Goal: Task Accomplishment & Management: Use online tool/utility

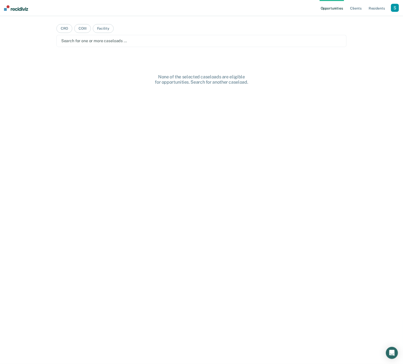
click at [361, 7] on div "button" at bounding box center [395, 8] width 8 height 8
click at [361, 18] on div "Profile How it works Log Out" at bounding box center [375, 26] width 48 height 25
click at [361, 19] on link "Profile" at bounding box center [375, 20] width 40 height 4
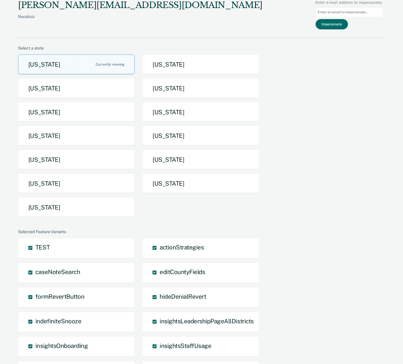
scroll to position [2, 0]
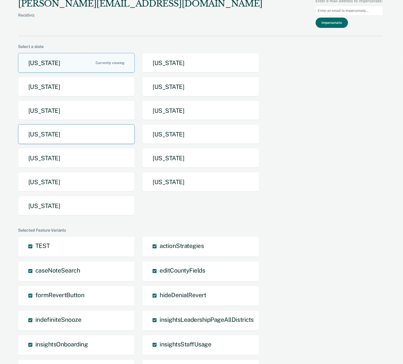
click at [75, 130] on button "[US_STATE]" at bounding box center [76, 134] width 117 height 20
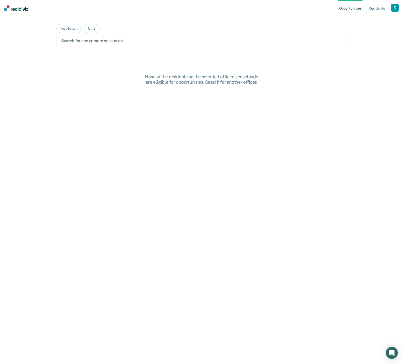
click at [135, 42] on div at bounding box center [201, 41] width 281 height 6
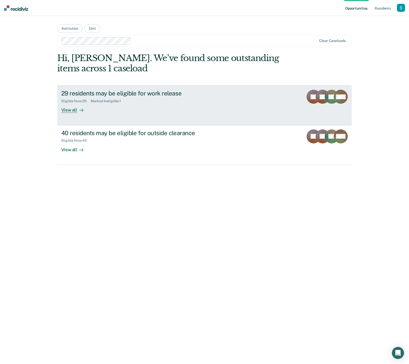
click at [207, 109] on div "29 residents may be eligible for work release Eligible Now : 29 Marked Ineligib…" at bounding box center [155, 101] width 188 height 23
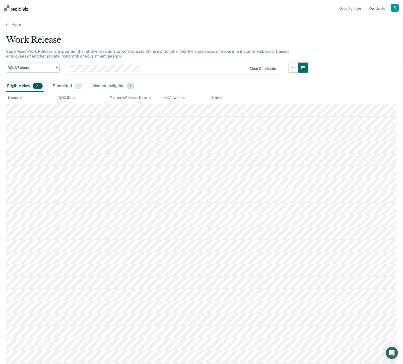
click at [127, 85] on span "1" at bounding box center [130, 86] width 7 height 7
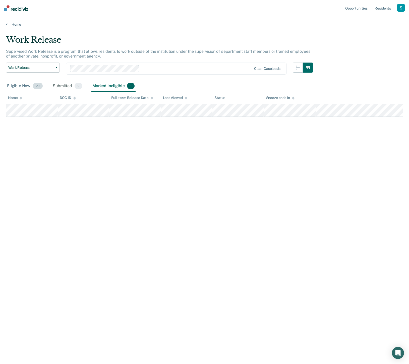
click at [28, 84] on div "Eligible Now 29" at bounding box center [25, 86] width 38 height 11
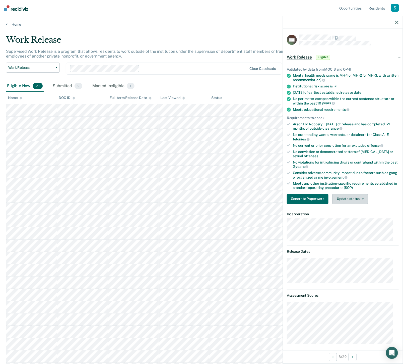
click at [360, 198] on span "button" at bounding box center [362, 198] width 4 height 1
drag, startPoint x: 355, startPoint y: 243, endPoint x: 352, endPoint y: 241, distance: 4.3
click at [302, 199] on button "Generate Paperwork" at bounding box center [308, 199] width 42 height 10
click at [312, 194] on button "Generate Paperwork" at bounding box center [308, 199] width 42 height 10
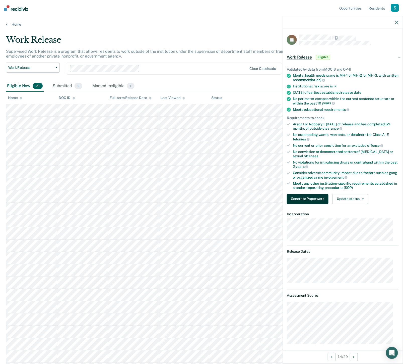
click at [306, 198] on button "Generate Paperwork" at bounding box center [308, 199] width 42 height 10
click at [343, 138] on div "No outstanding wants, warrants, or detainers for Class A–E felonies" at bounding box center [346, 137] width 106 height 9
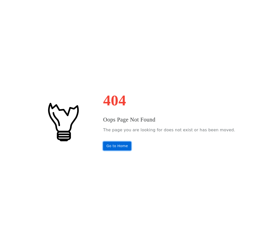
click at [130, 143] on link "Go to Home" at bounding box center [117, 145] width 28 height 9
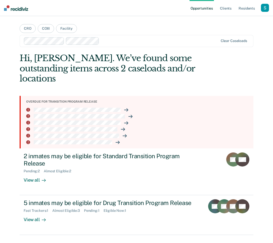
click at [266, 5] on div "button" at bounding box center [265, 8] width 8 height 8
click at [235, 20] on link "Profile" at bounding box center [244, 20] width 40 height 4
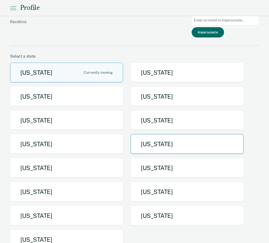
click at [154, 141] on button "Missouri" at bounding box center [187, 144] width 113 height 20
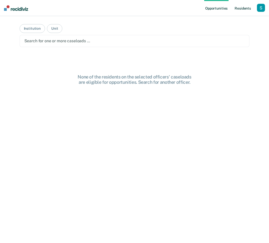
click at [246, 9] on link "Resident s" at bounding box center [243, 8] width 18 height 16
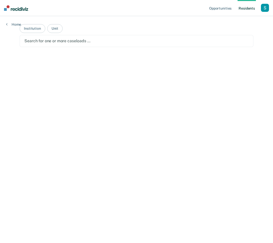
click at [89, 34] on main "Institution Unit Search for one or more caseloads …" at bounding box center [136, 123] width 245 height 215
click at [91, 42] on div at bounding box center [136, 41] width 224 height 6
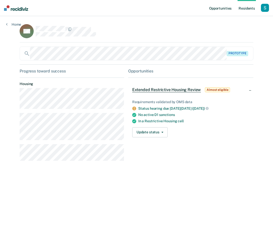
click at [231, 10] on link "Opportunities" at bounding box center [220, 8] width 24 height 16
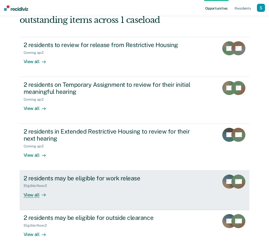
scroll to position [48, 0]
click at [110, 181] on div "Eligible Now : 2" at bounding box center [112, 184] width 176 height 6
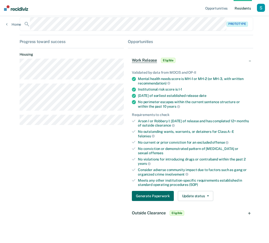
scroll to position [33, 0]
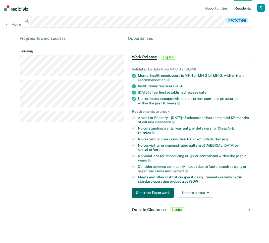
click at [161, 214] on div "Outside Clearance Eligible" at bounding box center [190, 209] width 125 height 16
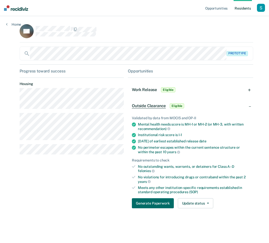
scroll to position [0, 0]
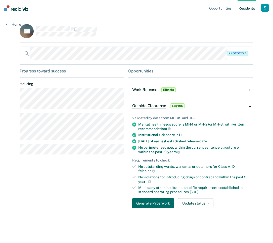
click at [151, 88] on span "Work Release" at bounding box center [144, 89] width 25 height 5
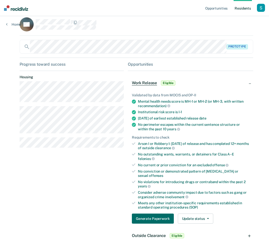
scroll to position [8, 0]
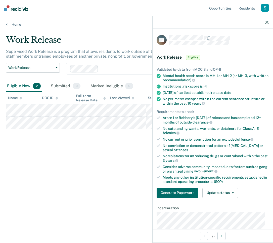
click at [177, 197] on div "Validated by data from MOCIS and OP-II Mental health needs score is MH-1 or MH-…" at bounding box center [212, 130] width 120 height 142
click at [179, 194] on button "Generate Paperwork" at bounding box center [177, 193] width 42 height 10
click at [170, 190] on button "Generate Paperwork" at bounding box center [177, 193] width 42 height 10
click at [202, 113] on ul "Validated by data from MOCIS and OP-II Mental health needs score is MH-1 or MH-…" at bounding box center [212, 125] width 112 height 116
click at [213, 159] on div "No violations for introducing drugs or contraband within the past 2 years" at bounding box center [216, 158] width 106 height 9
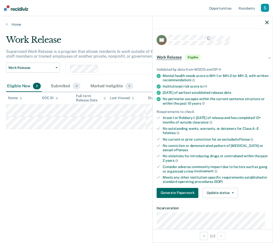
click at [213, 159] on div "No violations for introducing drugs or contraband within the past 2 years" at bounding box center [216, 158] width 106 height 9
click at [211, 163] on ul "Validated by data from MOCIS and OP-II Mental health needs score is MH-1 or MH-…" at bounding box center [212, 125] width 112 height 116
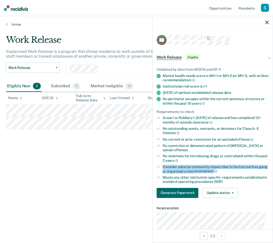
click at [211, 163] on ul "Validated by data from MOCIS and OP-II Mental health needs score is MH-1 or MH-…" at bounding box center [212, 125] width 112 height 116
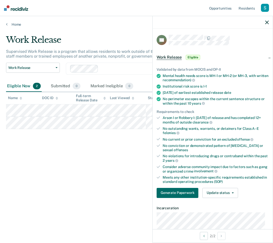
click at [212, 95] on ul "Validated by data from MOCIS and OP-II Mental health needs score is MH-1 or MH-…" at bounding box center [212, 125] width 112 height 116
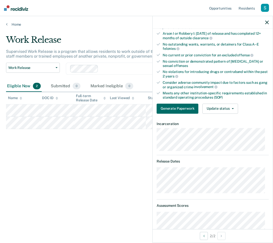
scroll to position [253, 0]
